Goal: Information Seeking & Learning: Learn about a topic

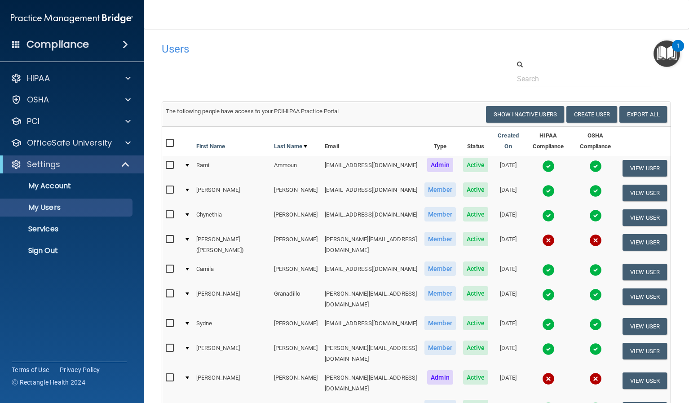
select select "20"
click at [89, 138] on p "OfficeSafe University" at bounding box center [69, 142] width 85 height 11
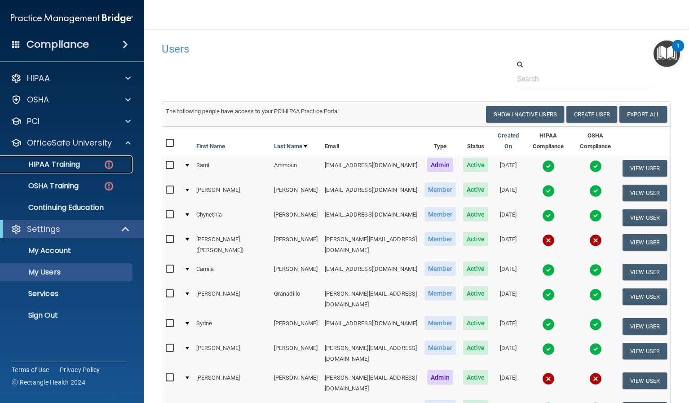
click at [60, 160] on p "HIPAA Training" at bounding box center [43, 164] width 74 height 9
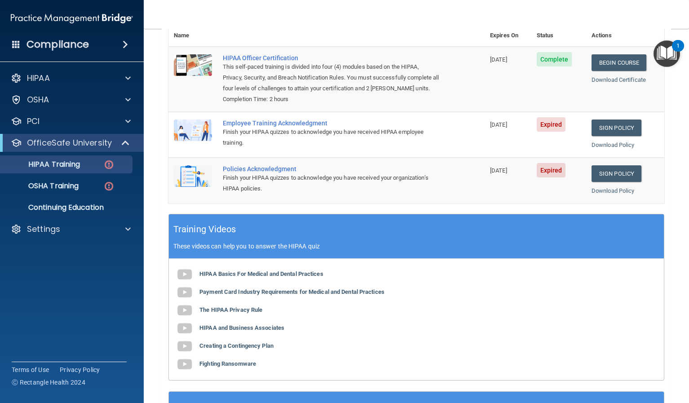
scroll to position [33, 0]
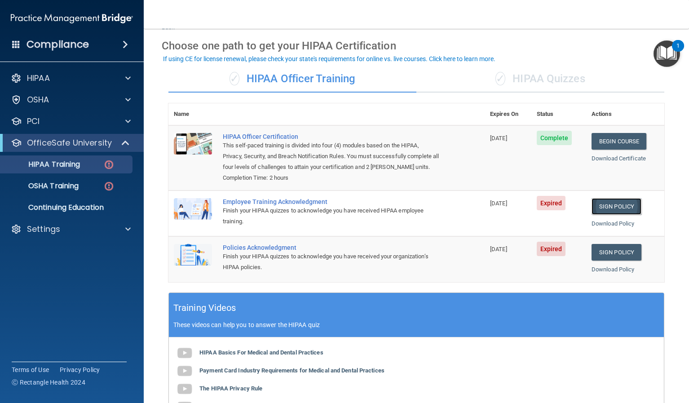
click at [605, 215] on link "Sign Policy" at bounding box center [617, 206] width 50 height 17
click at [592, 260] on link "Sign Policy" at bounding box center [617, 252] width 50 height 17
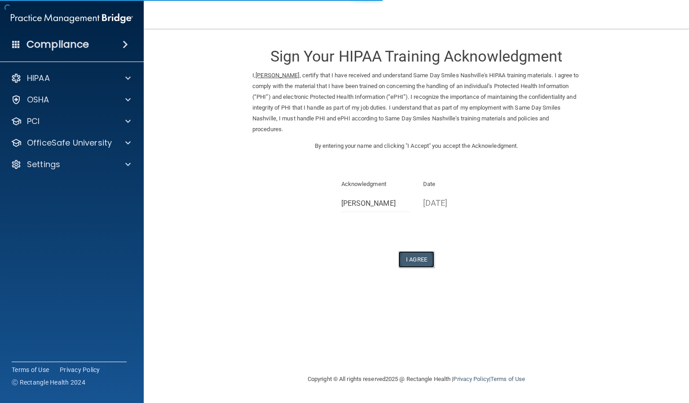
click at [422, 264] on button "I Agree" at bounding box center [416, 259] width 36 height 17
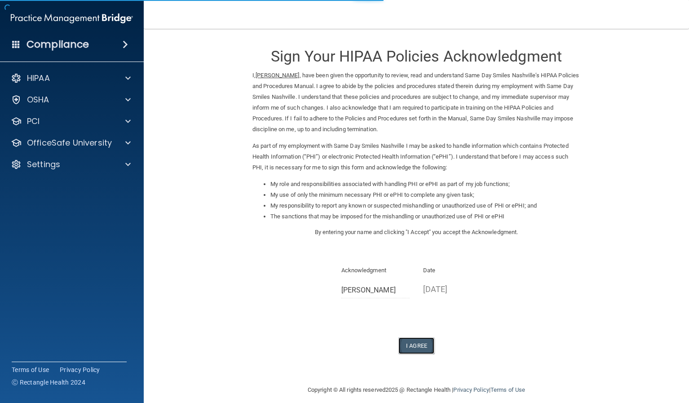
click at [414, 345] on button "I Agree" at bounding box center [416, 345] width 36 height 17
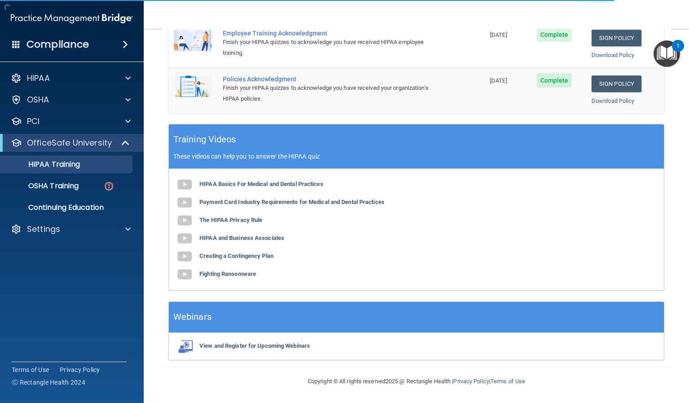
scroll to position [212, 0]
click at [77, 183] on p "OSHA Training" at bounding box center [42, 185] width 73 height 9
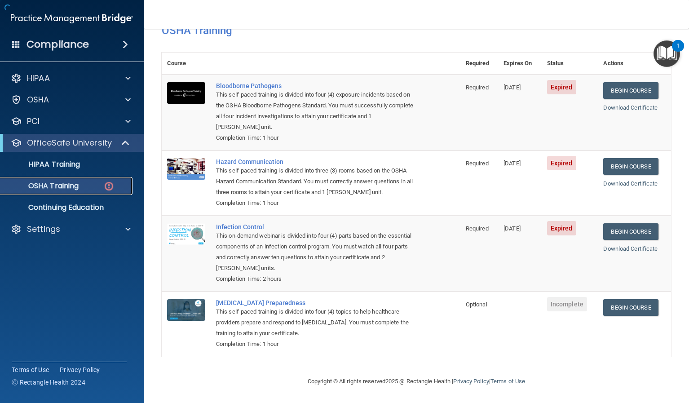
scroll to position [64, 0]
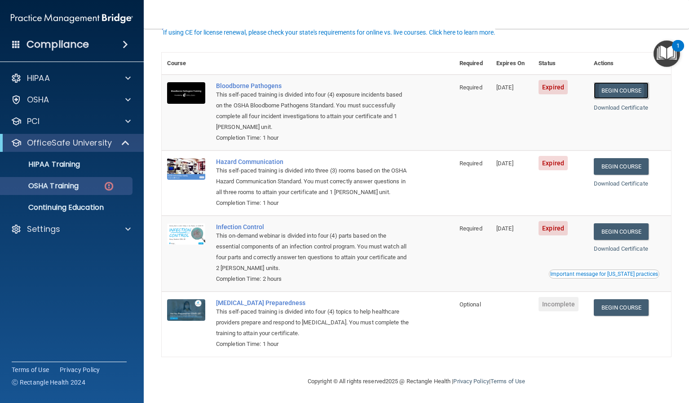
click at [610, 82] on link "Begin Course" at bounding box center [621, 90] width 55 height 17
